Goal: Transaction & Acquisition: Download file/media

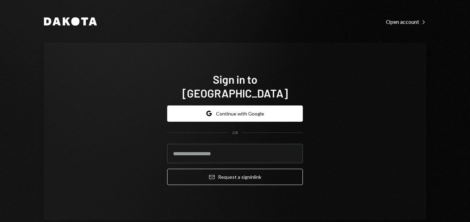
click at [231, 106] on button "Google Continue with Google" at bounding box center [235, 114] width 136 height 16
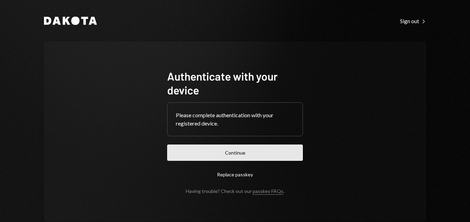
click at [245, 156] on button "Continue" at bounding box center [235, 153] width 136 height 16
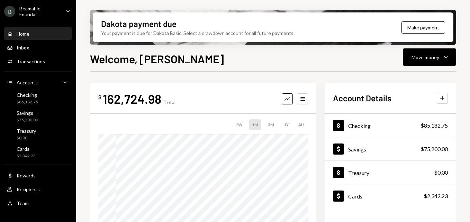
click at [39, 12] on div "Beamable Foundat..." at bounding box center [39, 12] width 41 height 12
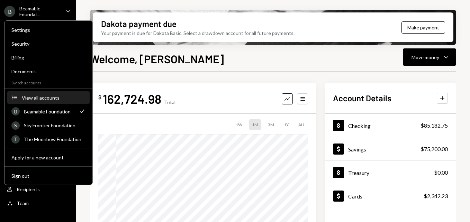
click at [30, 97] on div "View all accounts" at bounding box center [54, 98] width 64 height 6
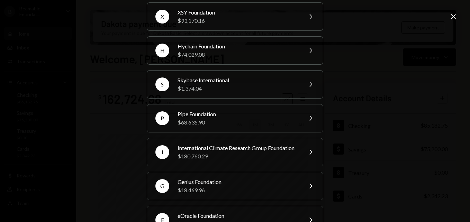
scroll to position [138, 0]
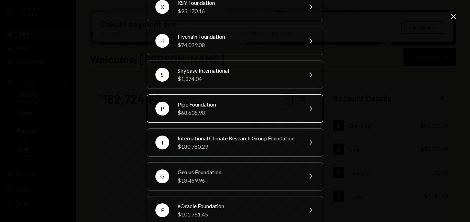
click at [218, 107] on div "Pipe Foundation" at bounding box center [238, 104] width 120 height 8
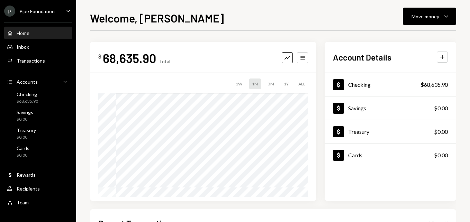
click at [39, 14] on div "Pipe Foundation" at bounding box center [36, 11] width 35 height 6
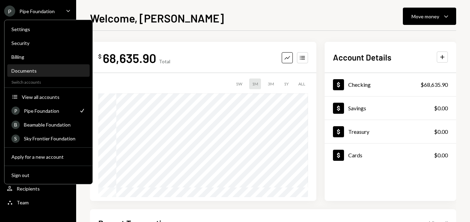
click at [32, 70] on div "Documents" at bounding box center [48, 71] width 74 height 6
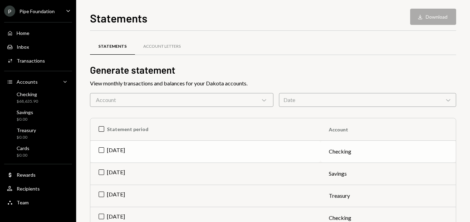
click at [98, 151] on td "[DATE]" at bounding box center [205, 152] width 230 height 22
click at [440, 16] on button "Download Download" at bounding box center [433, 17] width 46 height 16
